Goal: Information Seeking & Learning: Learn about a topic

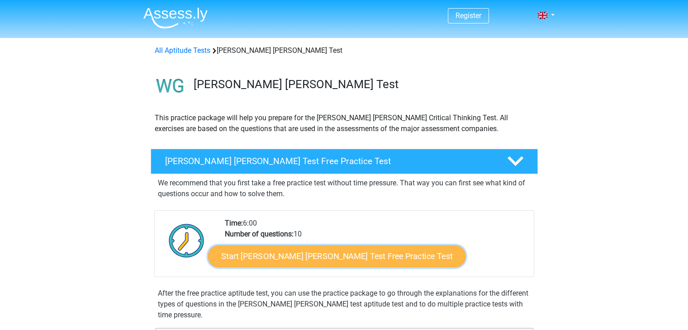
click at [309, 259] on link "Start [PERSON_NAME] [PERSON_NAME] Test Free Practice Test" at bounding box center [337, 257] width 258 height 22
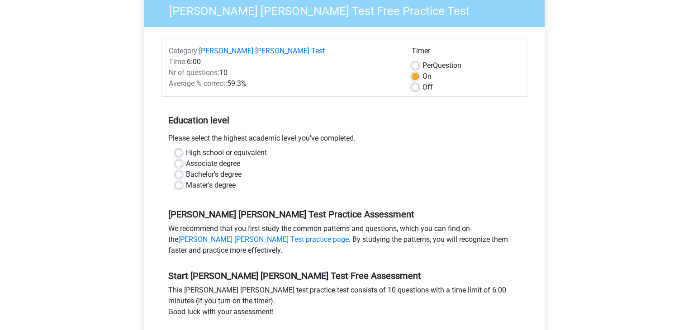
scroll to position [93, 0]
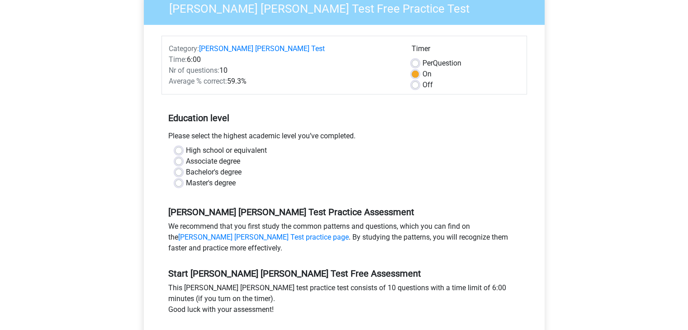
click at [186, 167] on label "Bachelor's degree" at bounding box center [214, 172] width 56 height 11
click at [176, 167] on input "Bachelor's degree" at bounding box center [178, 171] width 7 height 9
radio input "true"
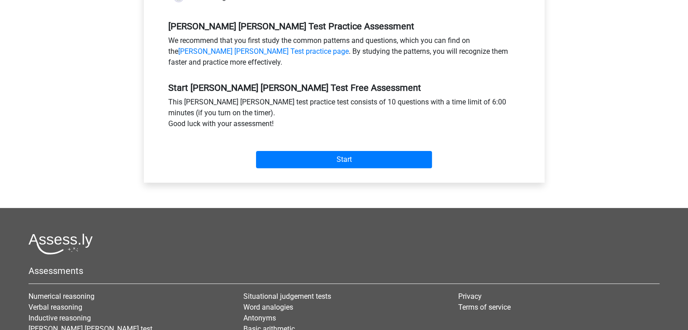
scroll to position [294, 0]
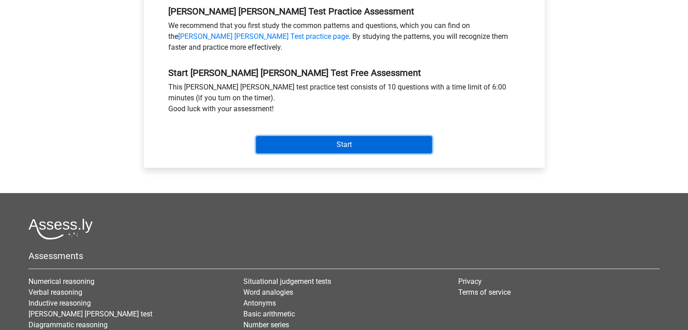
click at [373, 136] on input "Start" at bounding box center [344, 144] width 176 height 17
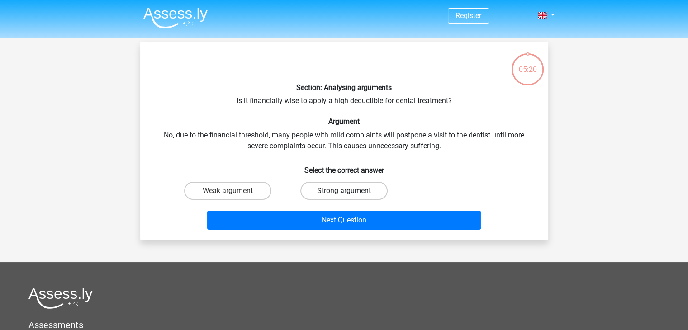
click at [321, 191] on label "Strong argument" at bounding box center [344, 191] width 87 height 18
click at [344, 191] on input "Strong argument" at bounding box center [347, 194] width 6 height 6
radio input "true"
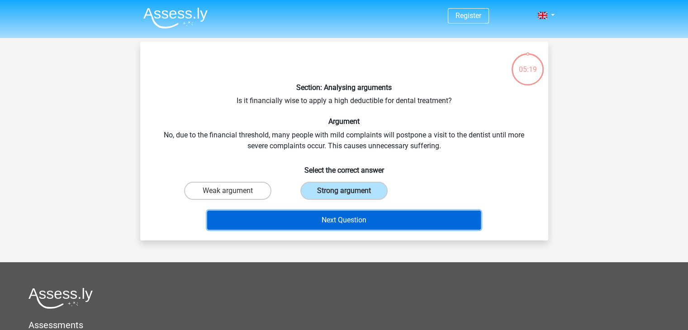
click at [332, 219] on button "Next Question" at bounding box center [344, 220] width 274 height 19
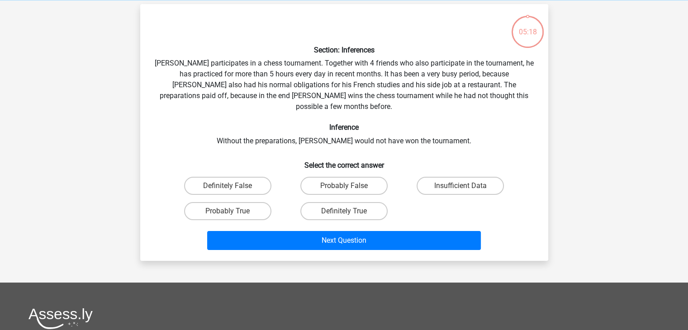
scroll to position [42, 0]
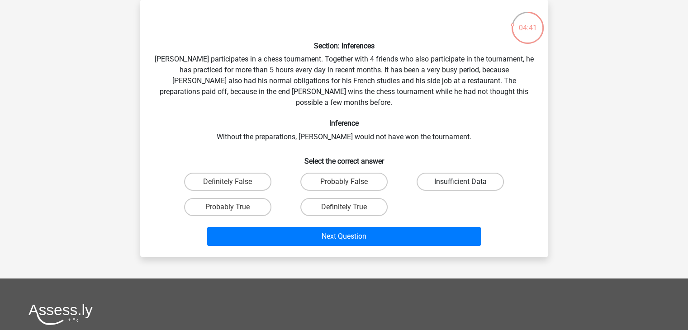
click at [451, 173] on label "Insufficient Data" at bounding box center [460, 182] width 87 height 18
click at [461, 182] on input "Insufficient Data" at bounding box center [464, 185] width 6 height 6
radio input "true"
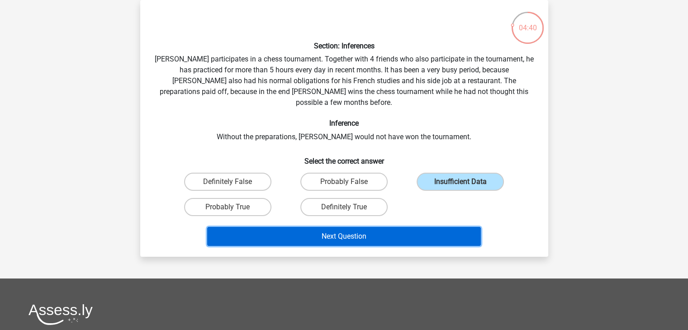
click at [365, 229] on button "Next Question" at bounding box center [344, 236] width 274 height 19
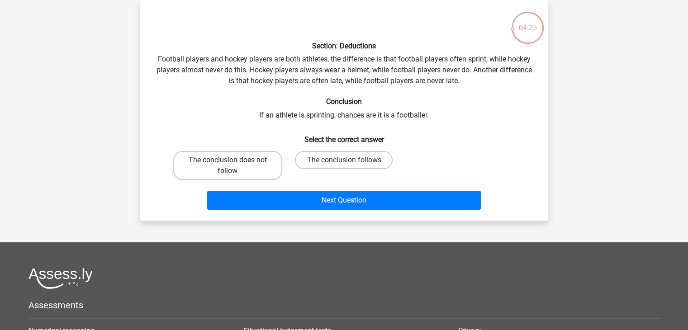
click at [218, 171] on label "The conclusion does not follow" at bounding box center [227, 165] width 109 height 29
click at [228, 166] on input "The conclusion does not follow" at bounding box center [231, 163] width 6 height 6
radio input "true"
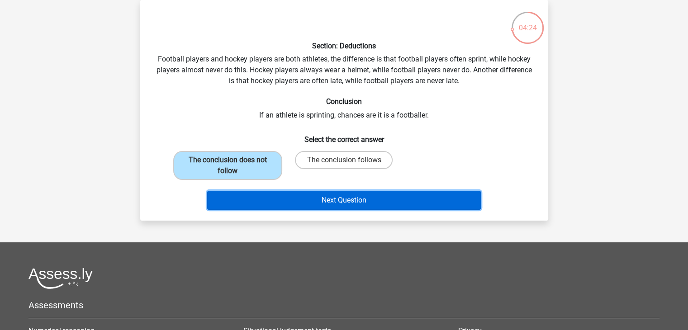
click at [327, 203] on button "Next Question" at bounding box center [344, 200] width 274 height 19
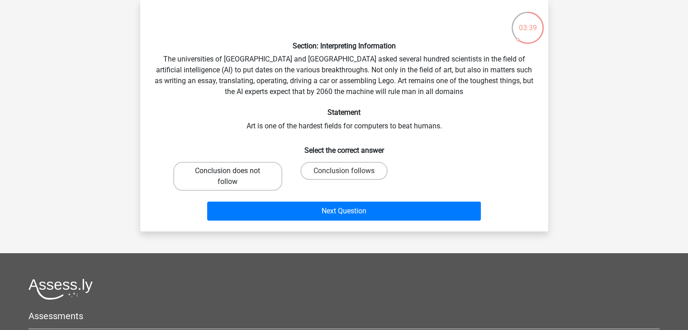
click at [230, 170] on label "Conclusion does not follow" at bounding box center [227, 176] width 109 height 29
click at [230, 171] on input "Conclusion does not follow" at bounding box center [231, 174] width 6 height 6
radio input "true"
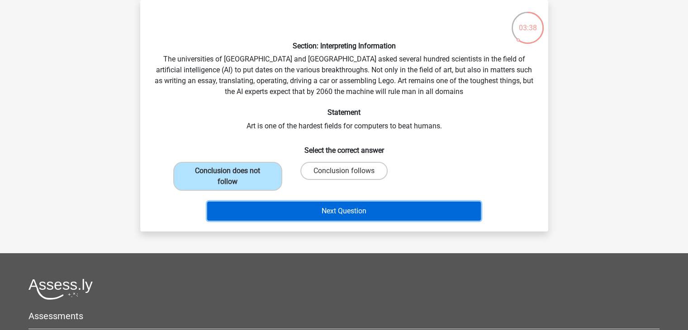
click at [385, 214] on button "Next Question" at bounding box center [344, 211] width 274 height 19
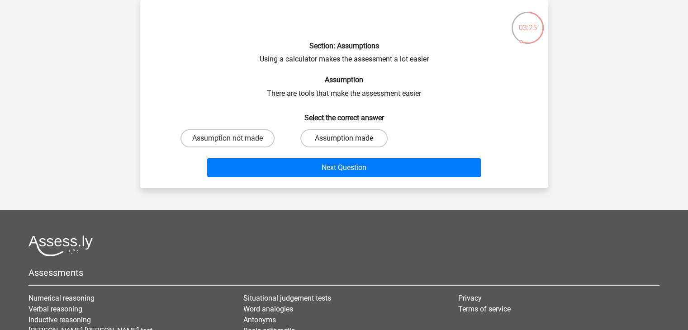
click at [333, 138] on label "Assumption made" at bounding box center [344, 138] width 87 height 18
click at [344, 139] on input "Assumption made" at bounding box center [347, 142] width 6 height 6
radio input "true"
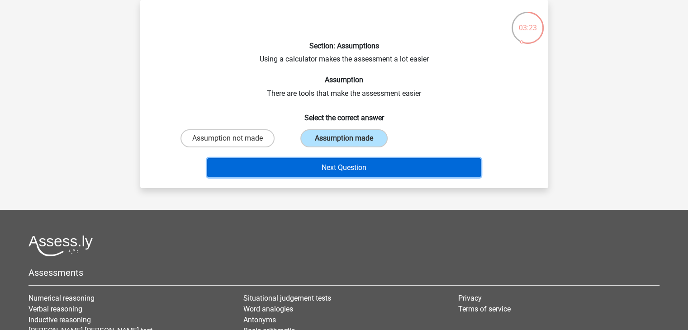
click at [332, 164] on button "Next Question" at bounding box center [344, 167] width 274 height 19
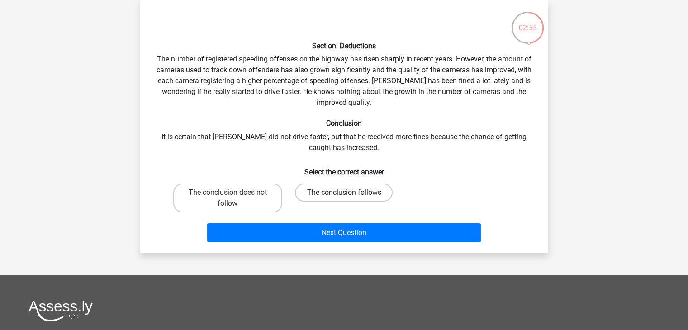
click at [337, 191] on label "The conclusion follows" at bounding box center [344, 193] width 98 height 18
click at [344, 193] on input "The conclusion follows" at bounding box center [347, 196] width 6 height 6
radio input "true"
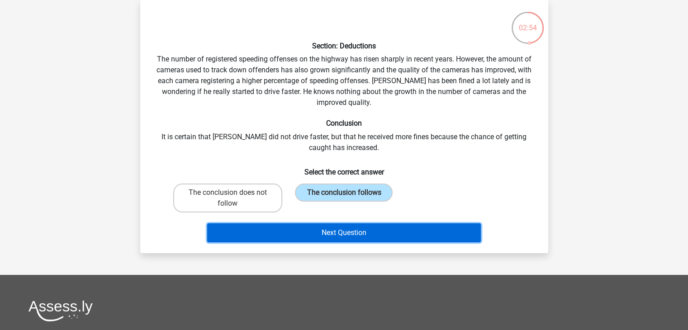
click at [342, 232] on button "Next Question" at bounding box center [344, 233] width 274 height 19
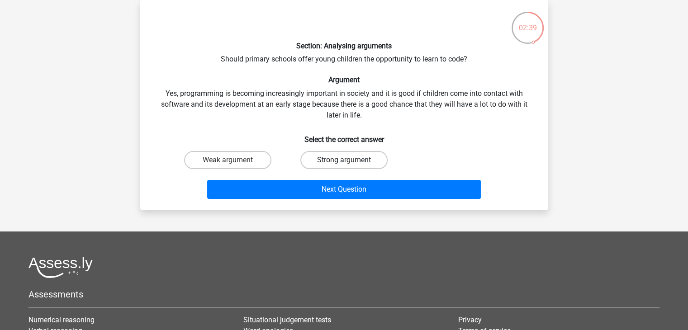
click at [333, 161] on label "Strong argument" at bounding box center [344, 160] width 87 height 18
click at [344, 161] on input "Strong argument" at bounding box center [347, 163] width 6 height 6
radio input "true"
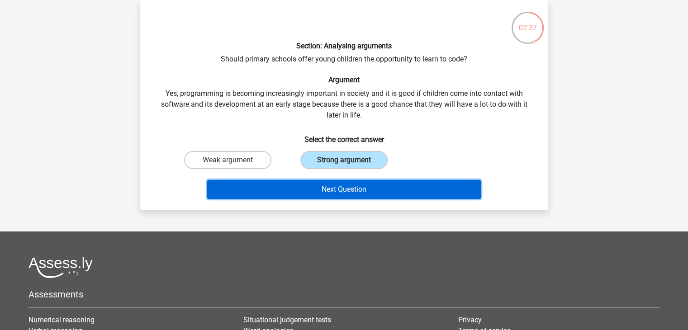
click at [325, 186] on button "Next Question" at bounding box center [344, 189] width 274 height 19
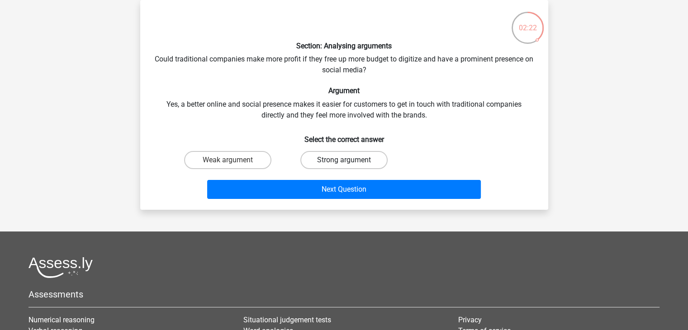
click at [337, 157] on label "Strong argument" at bounding box center [344, 160] width 87 height 18
click at [344, 160] on input "Strong argument" at bounding box center [347, 163] width 6 height 6
radio input "true"
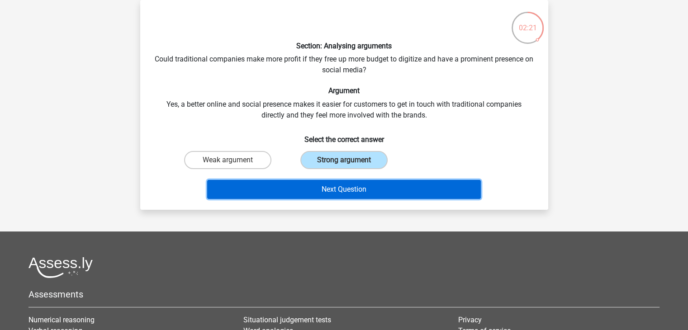
click at [326, 187] on button "Next Question" at bounding box center [344, 189] width 274 height 19
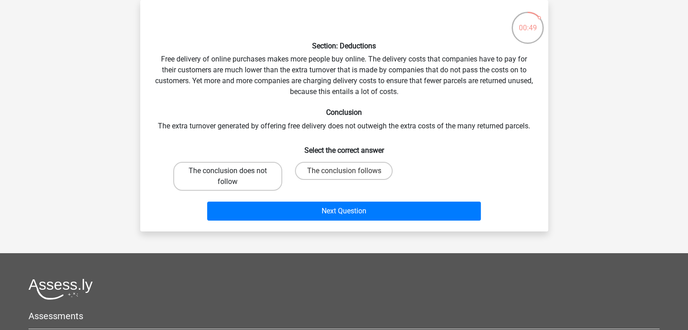
click at [203, 185] on label "The conclusion does not follow" at bounding box center [227, 176] width 109 height 29
click at [228, 177] on input "The conclusion does not follow" at bounding box center [231, 174] width 6 height 6
radio input "true"
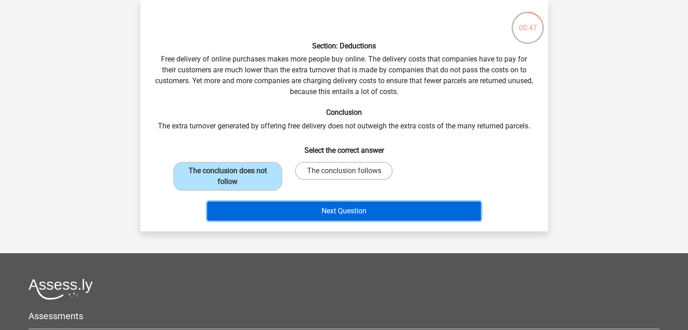
click at [301, 209] on button "Next Question" at bounding box center [344, 211] width 274 height 19
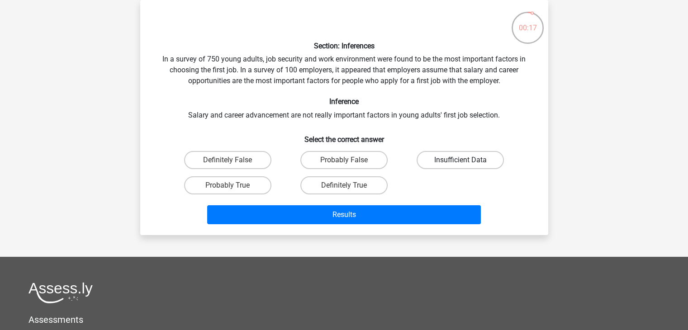
click at [439, 160] on label "Insufficient Data" at bounding box center [460, 160] width 87 height 18
click at [461, 160] on input "Insufficient Data" at bounding box center [464, 163] width 6 height 6
radio input "true"
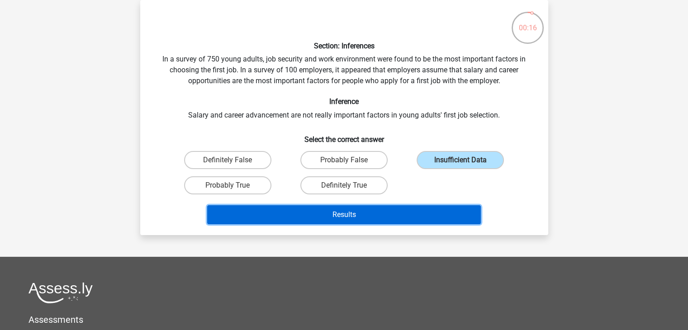
click at [387, 211] on button "Results" at bounding box center [344, 214] width 274 height 19
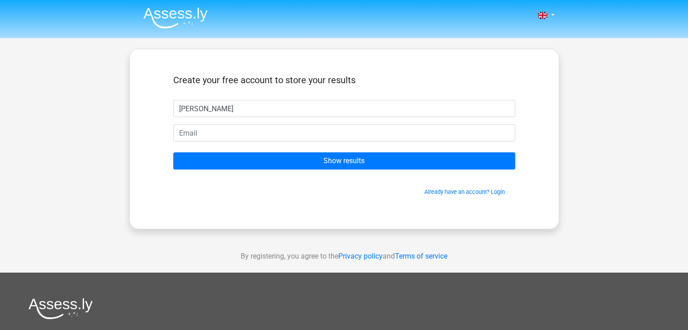
type input "Lisa Brown"
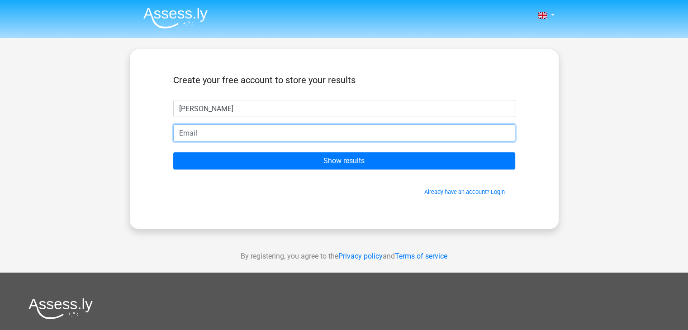
click at [291, 133] on input "email" at bounding box center [344, 132] width 342 height 17
type input "enfjleo@gmail.com"
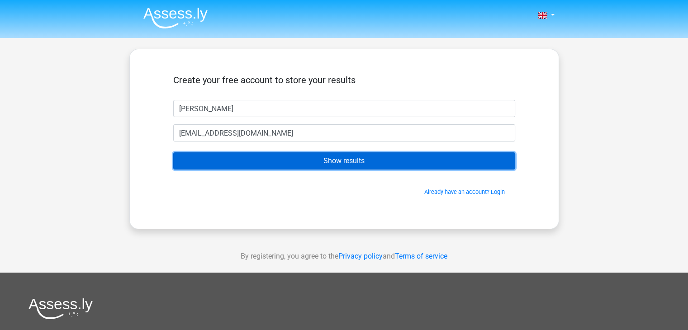
click at [338, 156] on input "Show results" at bounding box center [344, 161] width 342 height 17
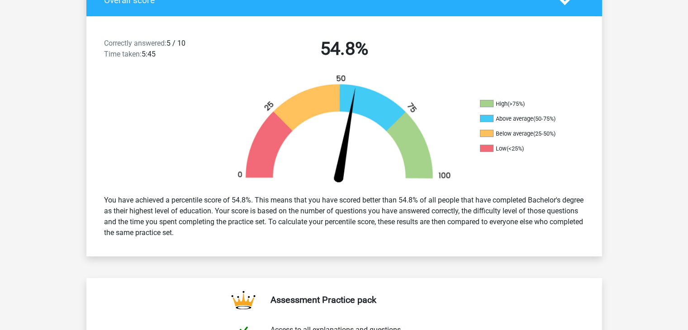
scroll to position [217, 0]
